Goal: Register for event/course

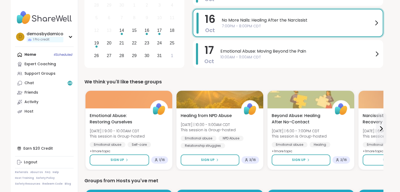
scroll to position [104, 0]
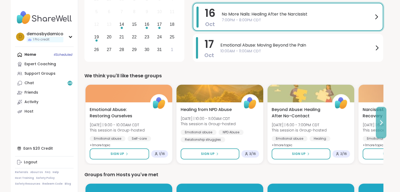
click at [379, 124] on icon at bounding box center [381, 122] width 6 height 6
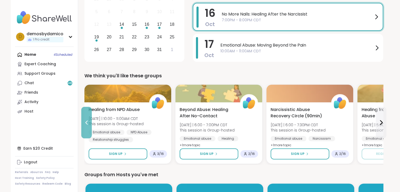
click at [84, 121] on icon at bounding box center [86, 122] width 6 height 6
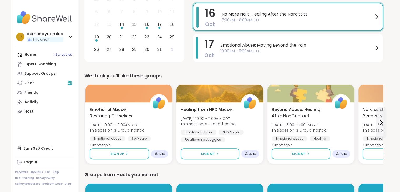
drag, startPoint x: 400, startPoint y: 52, endPoint x: 401, endPoint y: 63, distance: 10.6
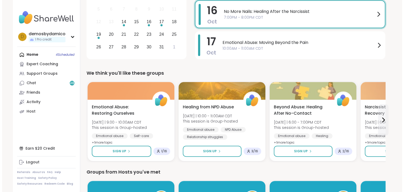
scroll to position [95, 0]
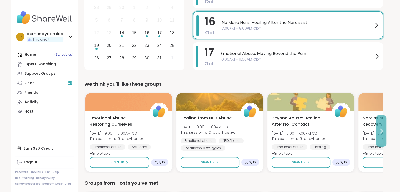
click at [380, 131] on icon at bounding box center [381, 131] width 6 height 6
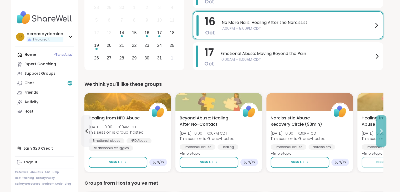
click at [380, 131] on icon at bounding box center [381, 131] width 6 height 6
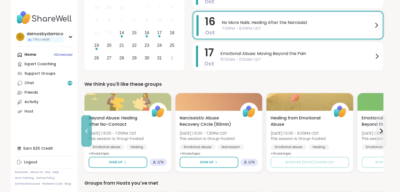
click at [86, 129] on icon at bounding box center [86, 131] width 6 height 6
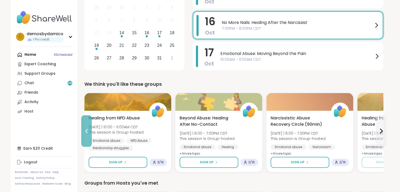
click at [86, 129] on icon at bounding box center [86, 131] width 6 height 6
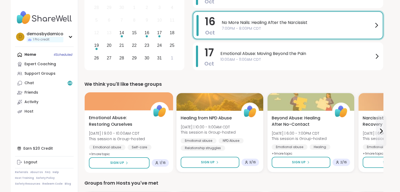
click at [160, 165] on div "1 / 16" at bounding box center [159, 163] width 17 height 8
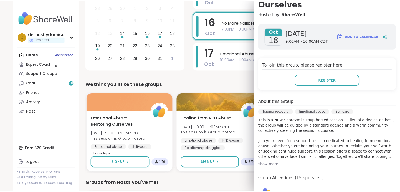
scroll to position [0, 0]
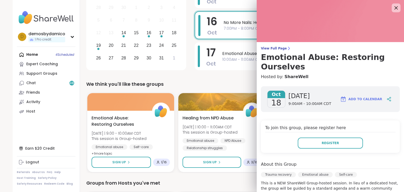
click at [394, 8] on icon at bounding box center [395, 7] width 3 height 3
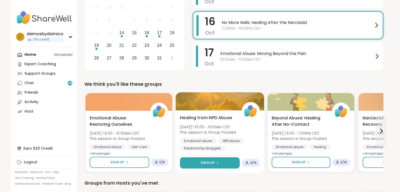
click at [216, 164] on div "Sign Up" at bounding box center [210, 162] width 18 height 5
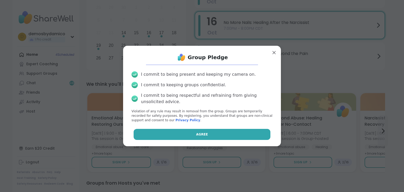
click at [198, 134] on span "Agree" at bounding box center [202, 134] width 12 height 5
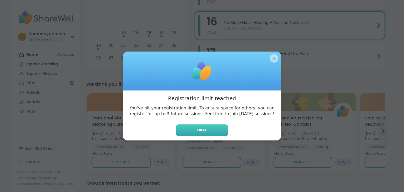
click at [198, 133] on button "Okay" at bounding box center [202, 130] width 53 height 12
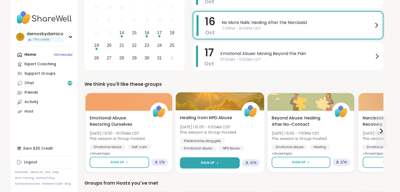
click at [220, 165] on button "Sign Up" at bounding box center [210, 162] width 60 height 11
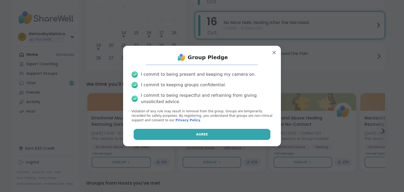
click at [214, 139] on button "Agree" at bounding box center [202, 134] width 137 height 11
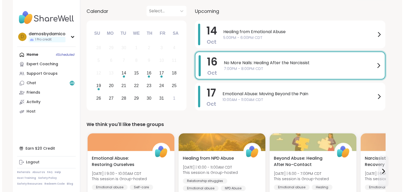
scroll to position [46, 0]
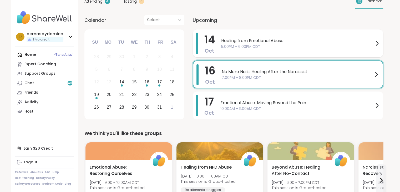
click at [282, 40] on span "Healing from Emotional Abuse" at bounding box center [297, 41] width 152 height 6
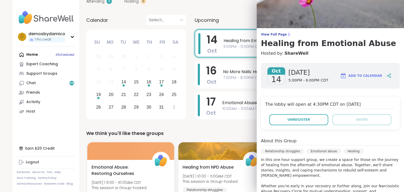
scroll to position [0, 0]
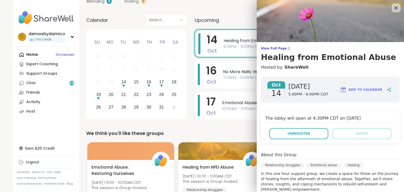
click at [394, 8] on icon at bounding box center [395, 7] width 3 height 3
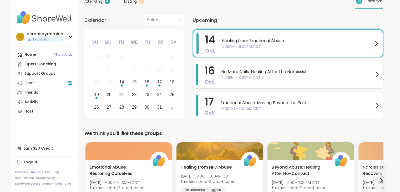
click at [299, 69] on span "No More Nails: Healing After the Narcissist" at bounding box center [297, 72] width 152 height 6
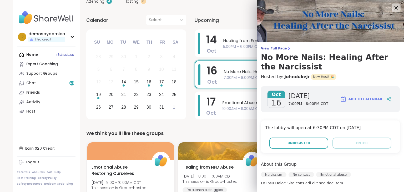
click at [393, 10] on icon at bounding box center [396, 7] width 7 height 7
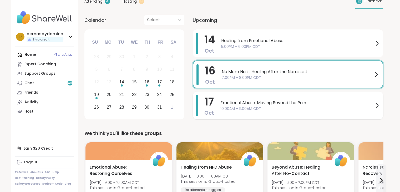
click at [281, 108] on span "10:00AM - 11:00AM CDT" at bounding box center [296, 109] width 153 height 6
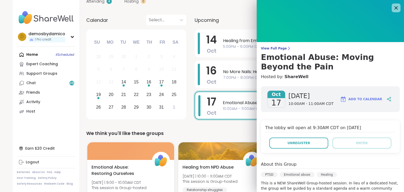
click at [393, 11] on icon at bounding box center [396, 7] width 7 height 7
